Goal: Book appointment/travel/reservation

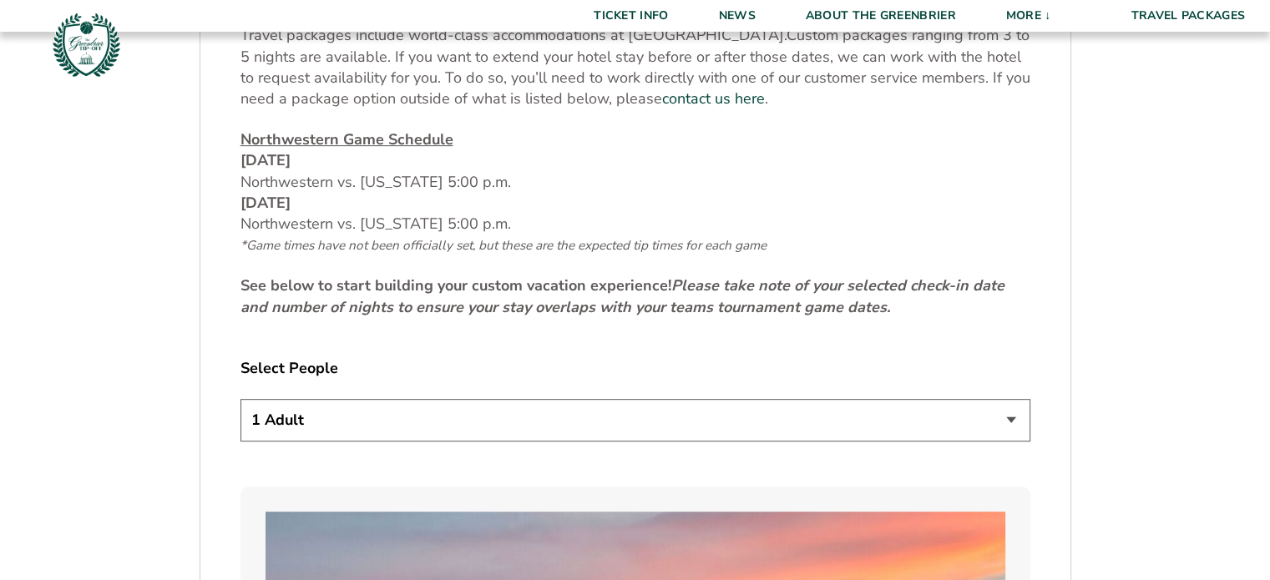
scroll to position [751, 0]
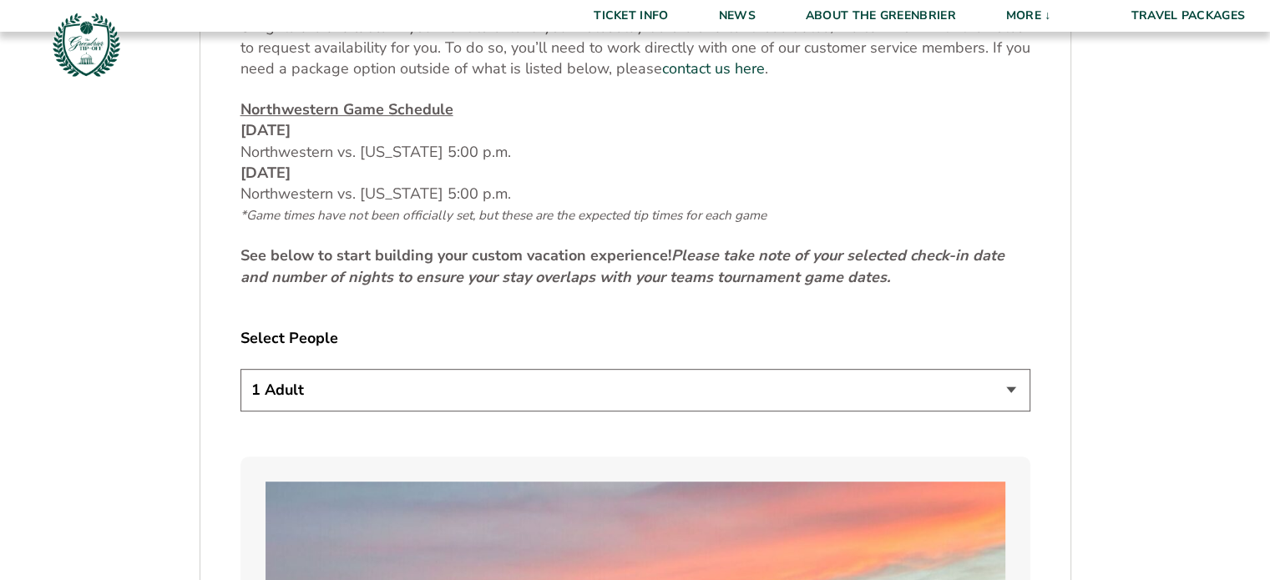
click at [468, 383] on select "1 Adult 2 Adults 3 Adults 4 Adults 2 Adults + 1 Child 2 Adults + 2 Children 2 A…" at bounding box center [635, 390] width 790 height 43
select select "2 Adults + 2 Children"
click at [240, 369] on select "1 Adult 2 Adults 3 Adults 4 Adults 2 Adults + 1 Child 2 Adults + 2 Children 2 A…" at bounding box center [635, 390] width 790 height 43
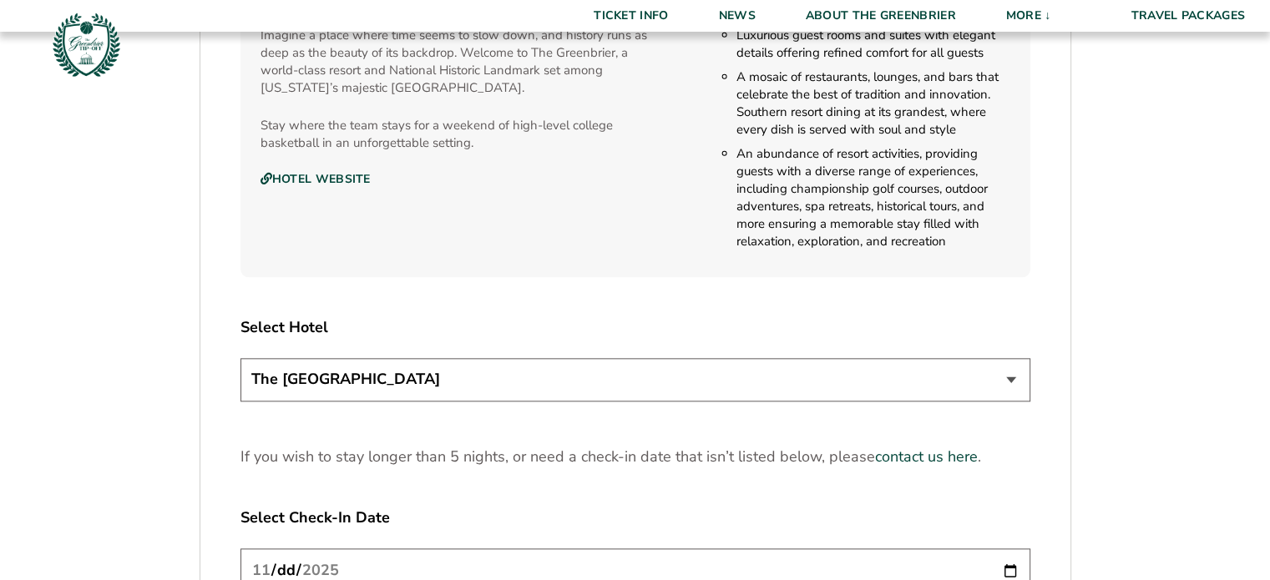
scroll to position [1920, 0]
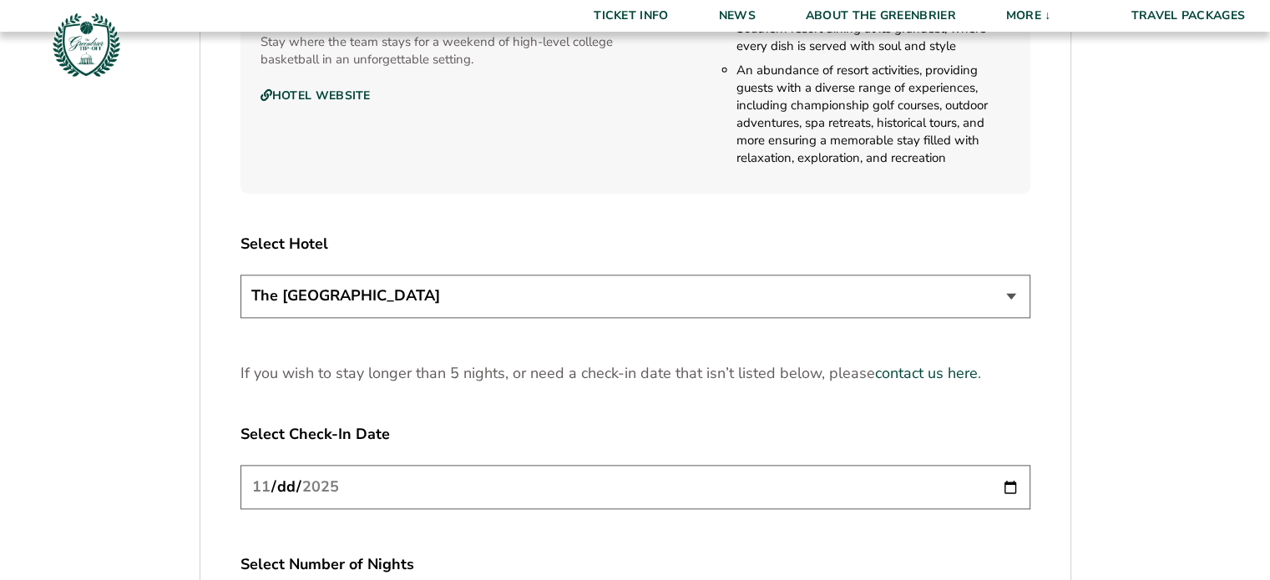
click at [321, 296] on select "The [GEOGRAPHIC_DATA]" at bounding box center [635, 296] width 790 height 43
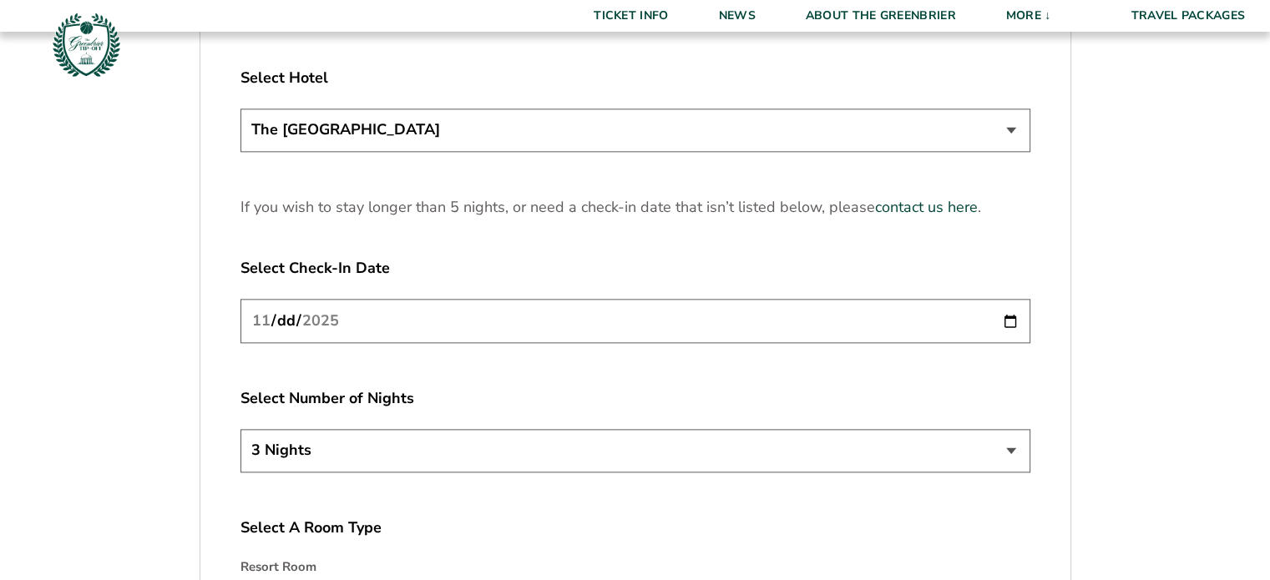
scroll to position [2087, 0]
click at [1015, 316] on input "[DATE]" at bounding box center [635, 320] width 790 height 44
type input "[DATE]"
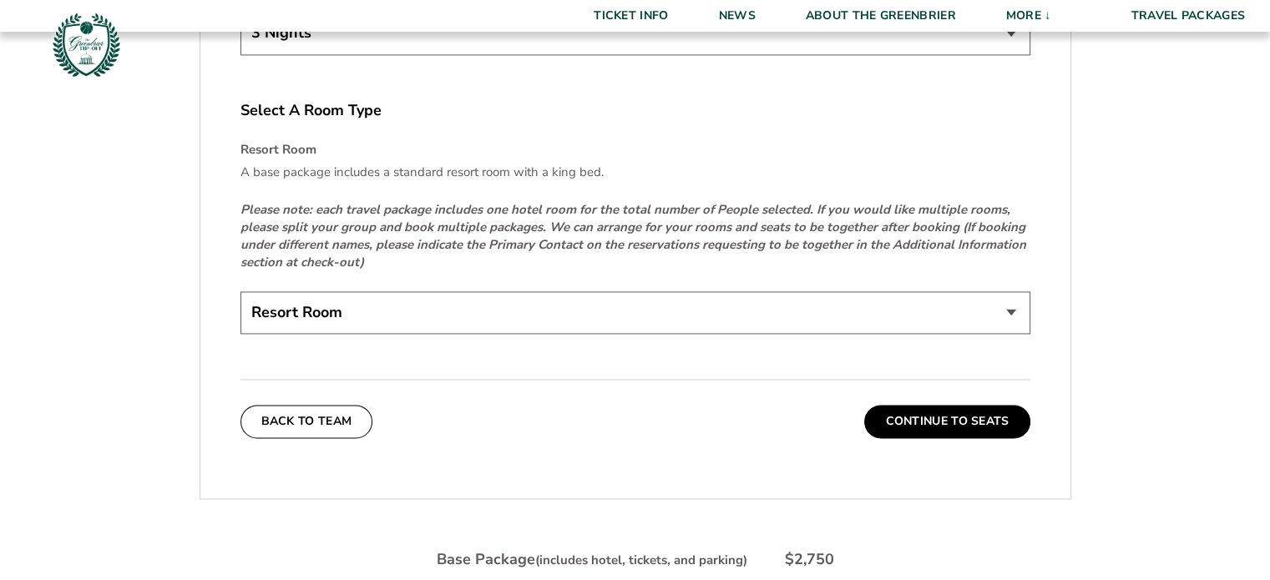
scroll to position [2505, 0]
click at [397, 314] on select "Resort Room" at bounding box center [635, 312] width 790 height 43
drag, startPoint x: 397, startPoint y: 314, endPoint x: 444, endPoint y: 325, distance: 48.8
click at [397, 314] on select "Resort Room" at bounding box center [635, 312] width 790 height 43
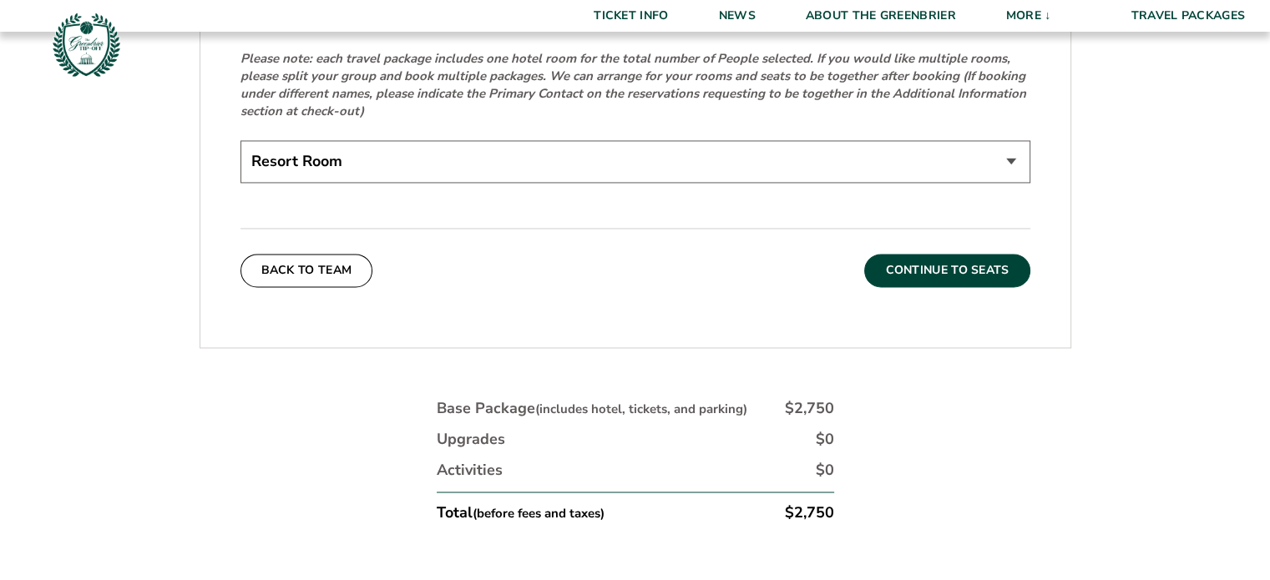
scroll to position [2672, 0]
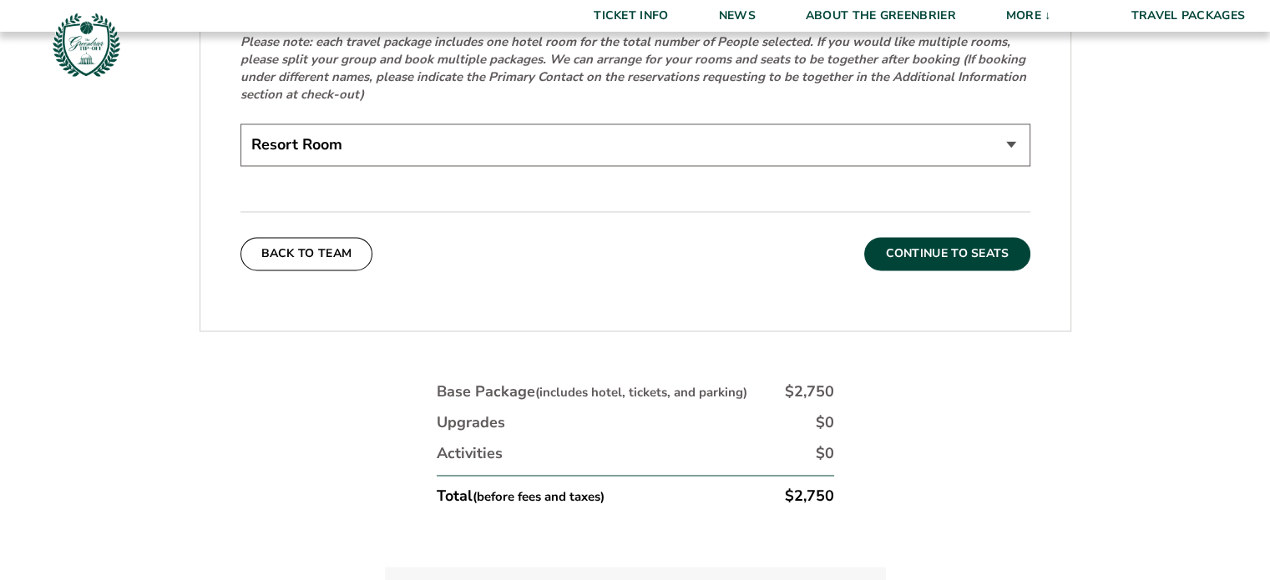
click at [927, 250] on button "Continue To Seats" at bounding box center [946, 253] width 165 height 33
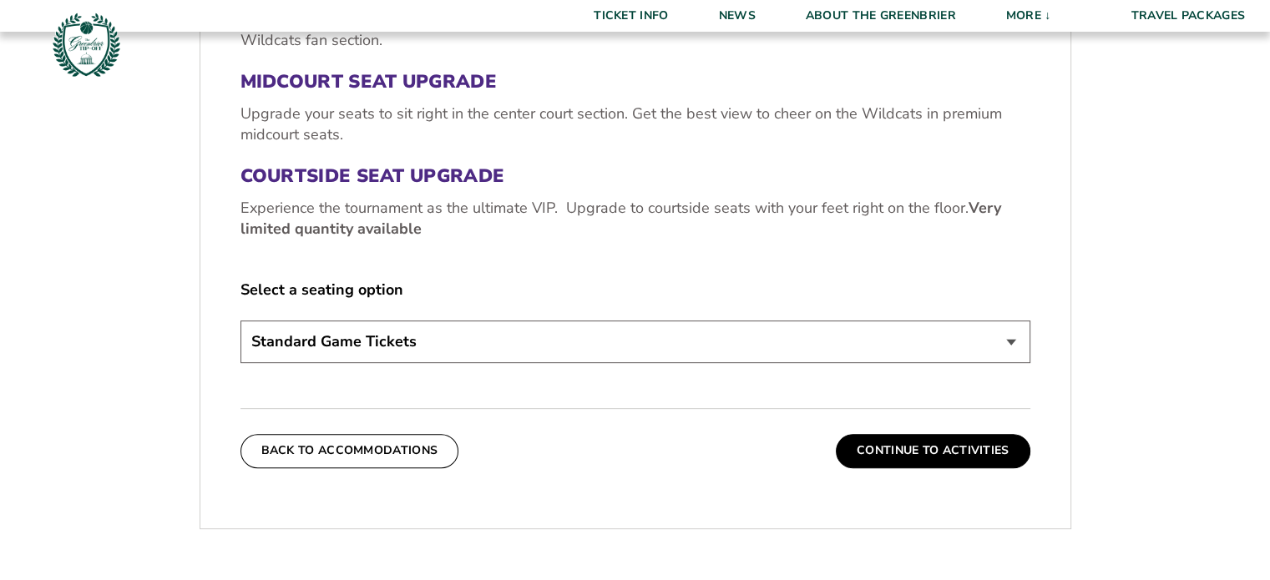
scroll to position [691, 0]
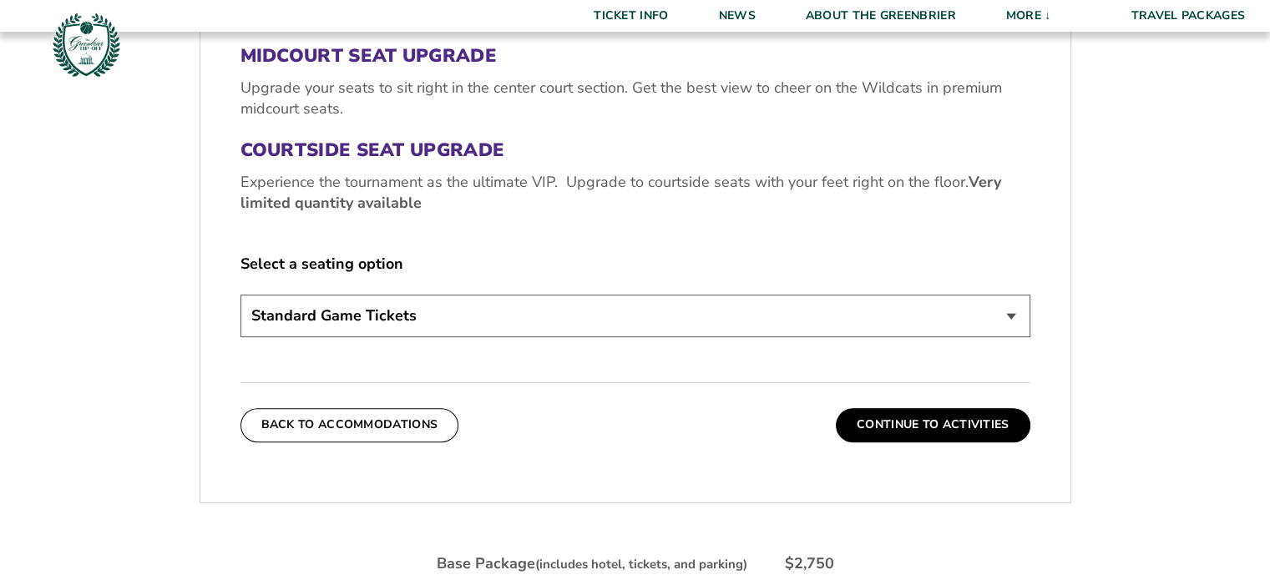
click at [401, 323] on select "Standard Game Tickets Midcourt Seat Upgrade (+$130 per person) Courtside Seat U…" at bounding box center [635, 316] width 790 height 43
click at [410, 303] on select "Standard Game Tickets Midcourt Seat Upgrade (+$130 per person) Courtside Seat U…" at bounding box center [635, 316] width 790 height 43
click at [459, 240] on div "3. Seats Standard Game Tickets Your base package includes a ticket to each Nort…" at bounding box center [635, 120] width 790 height 443
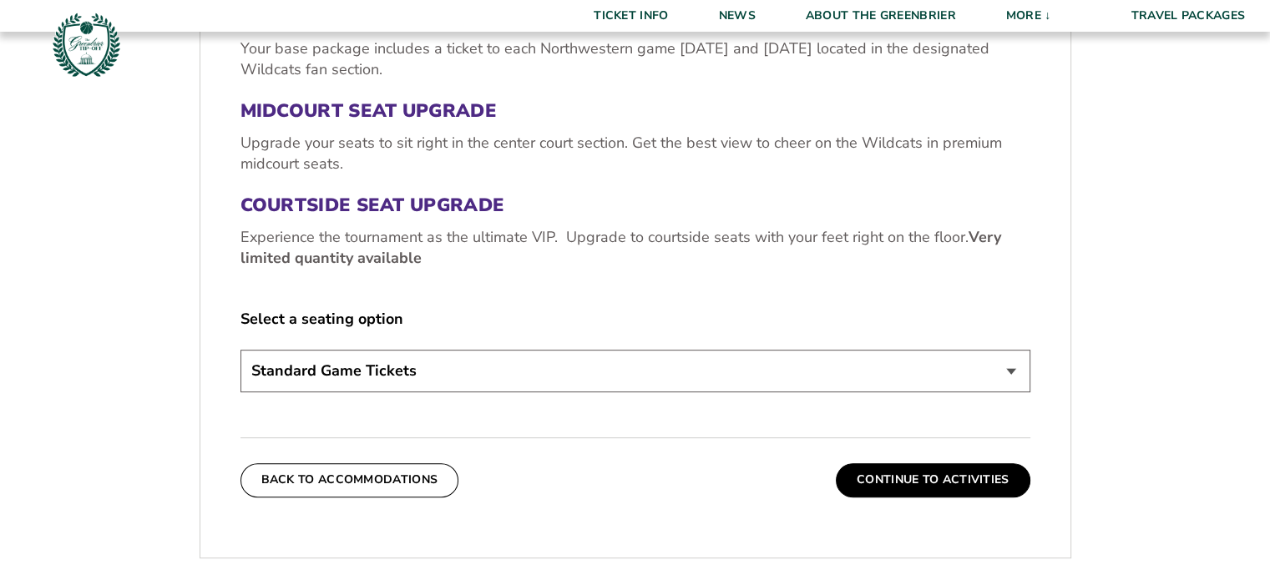
scroll to position [608, 0]
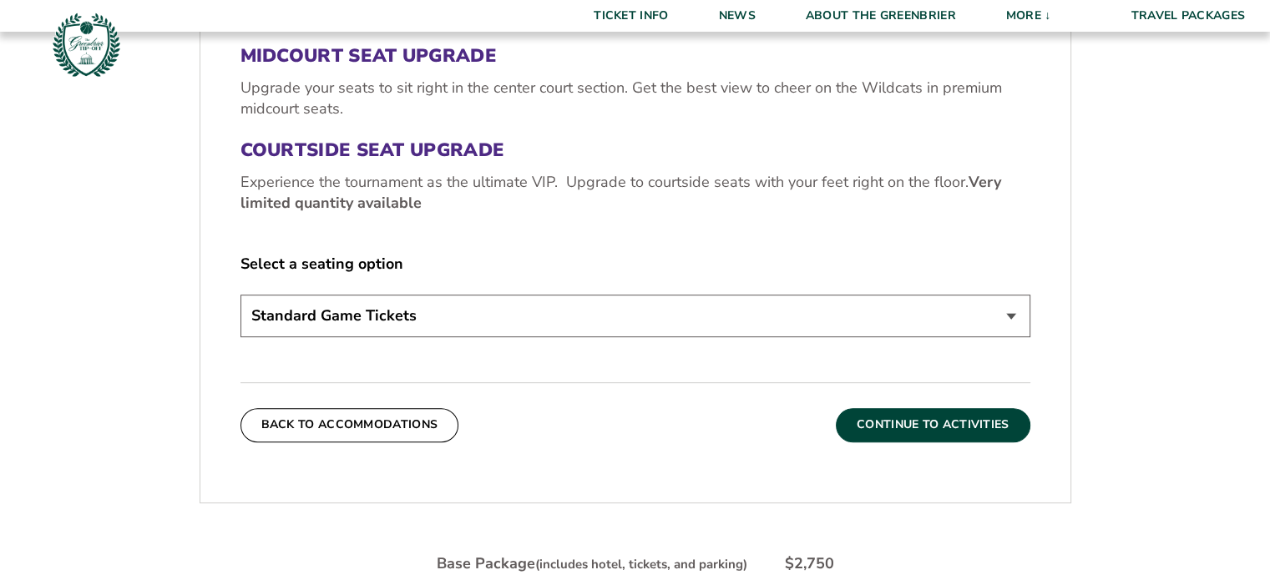
click at [872, 431] on button "Continue To Activities" at bounding box center [933, 424] width 195 height 33
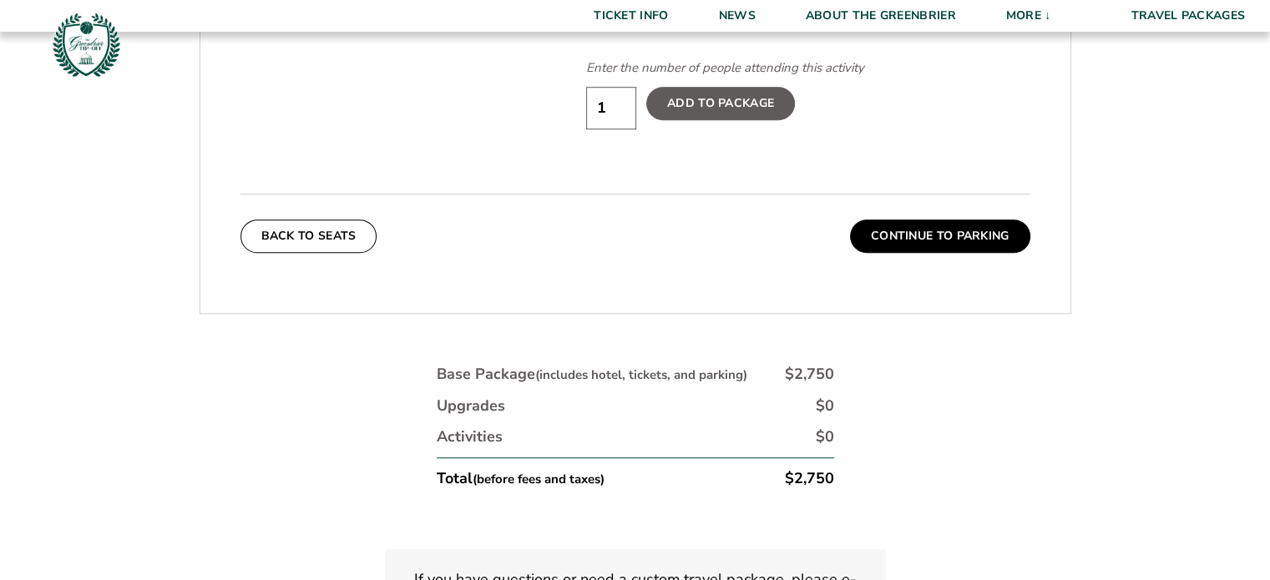
scroll to position [1276, 0]
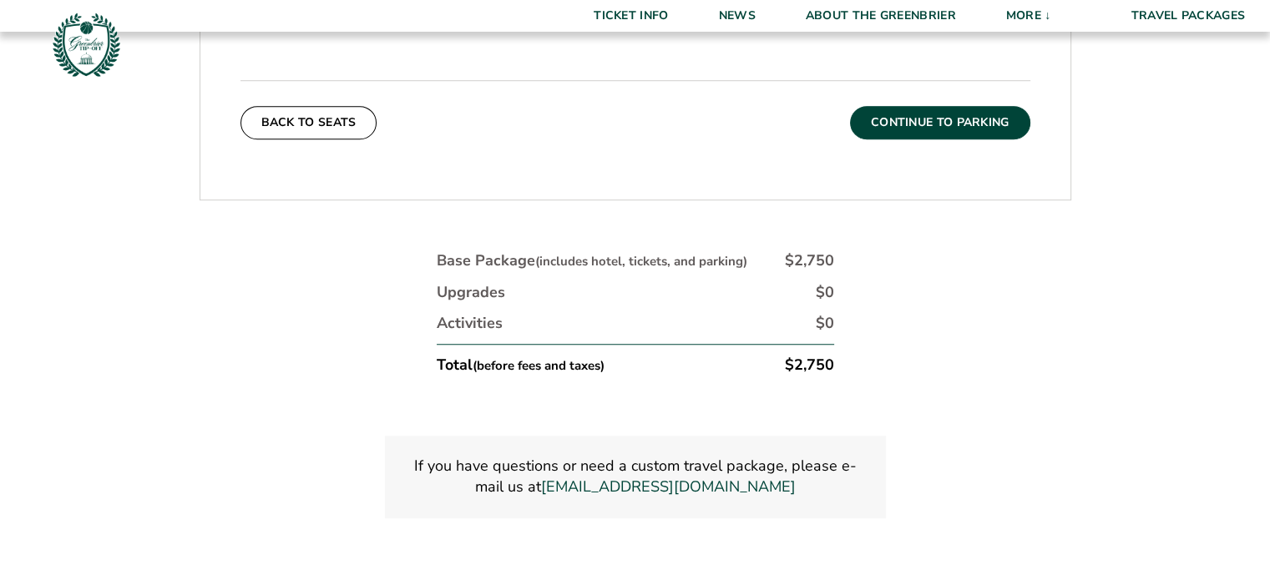
click at [926, 106] on button "Continue To Parking" at bounding box center [940, 122] width 180 height 33
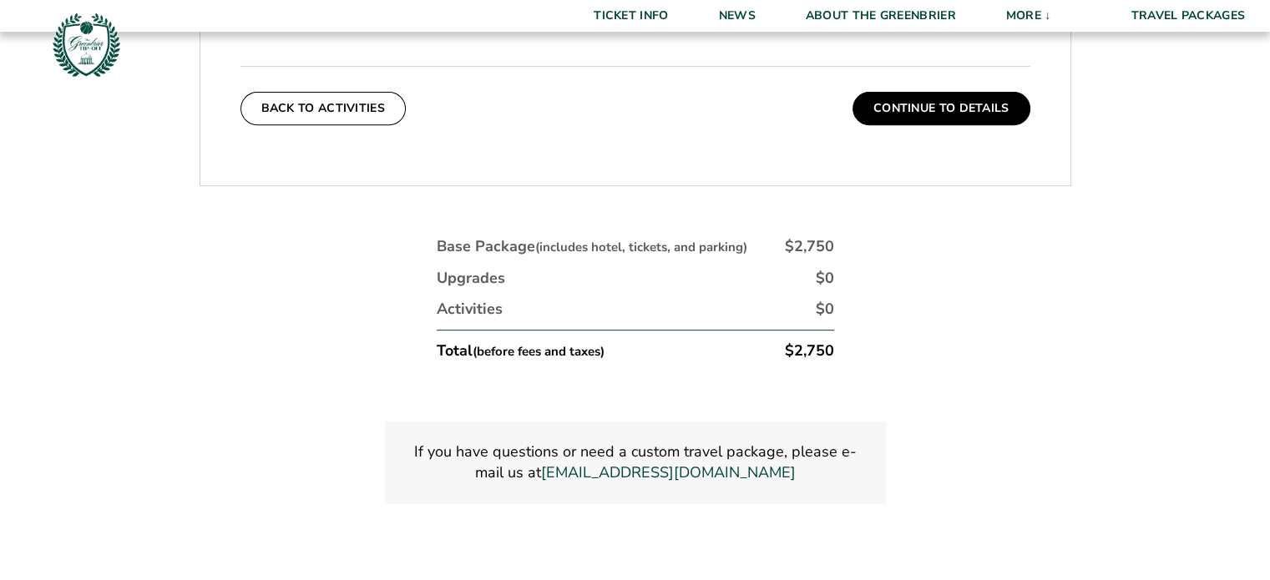
scroll to position [441, 0]
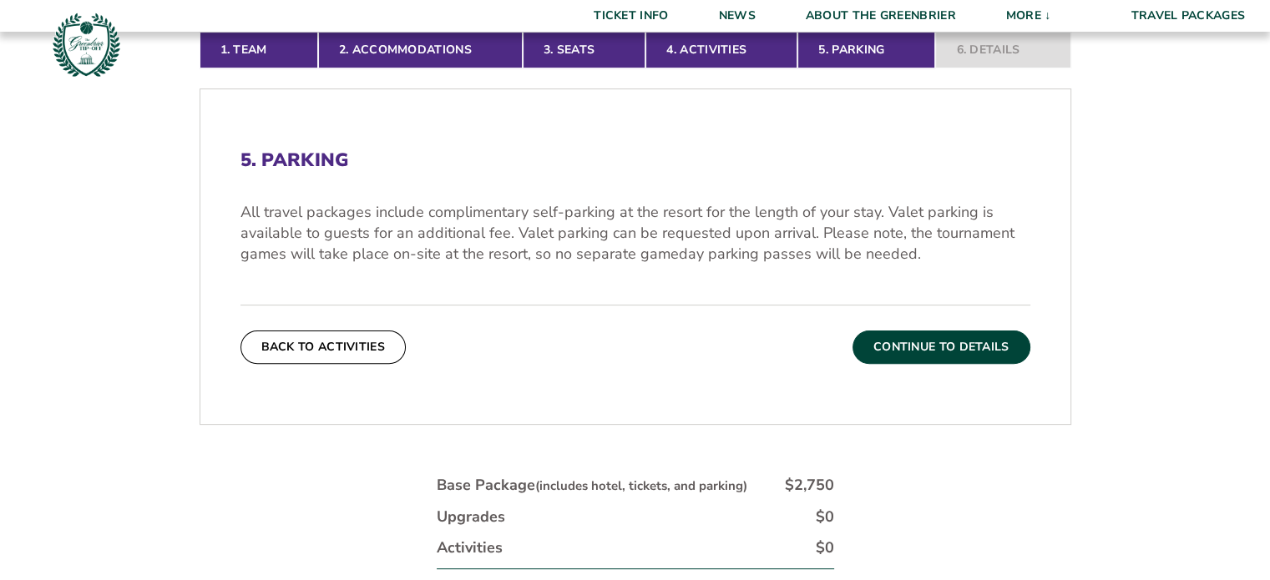
click at [908, 346] on button "Continue To Details" at bounding box center [941, 347] width 178 height 33
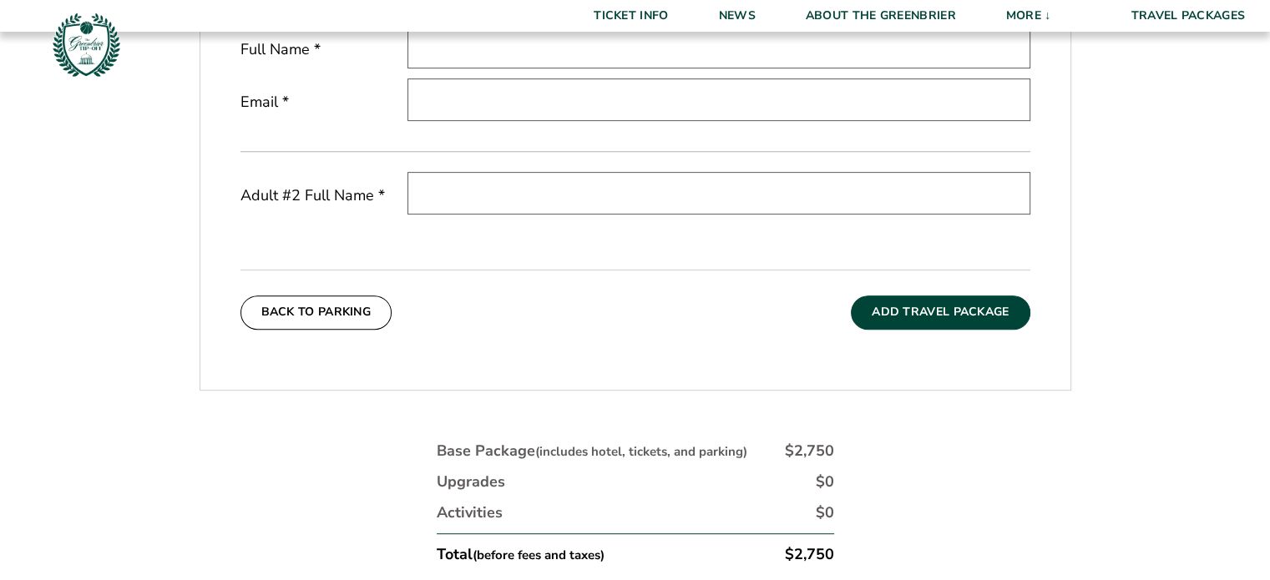
scroll to position [691, 0]
